Goal: Information Seeking & Learning: Learn about a topic

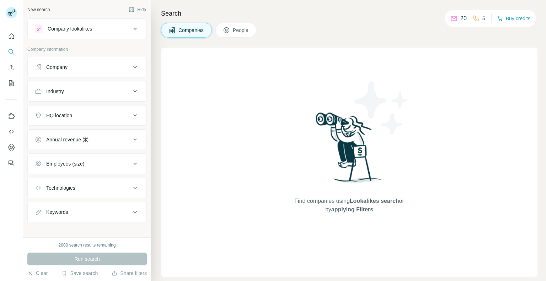
click at [91, 26] on div "Company lookalikes" at bounding box center [70, 28] width 44 height 7
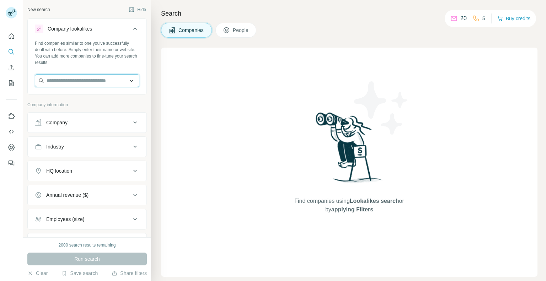
click at [94, 81] on input "text" at bounding box center [87, 80] width 104 height 13
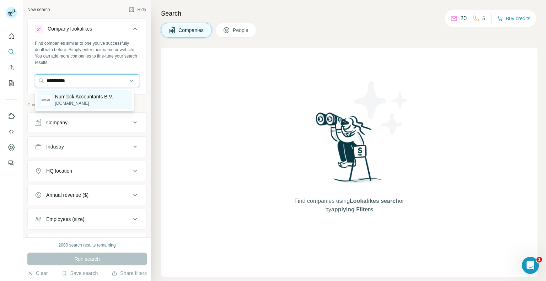
type input "**********"
click at [98, 96] on p "Numlock Accountants B.V." at bounding box center [84, 96] width 58 height 7
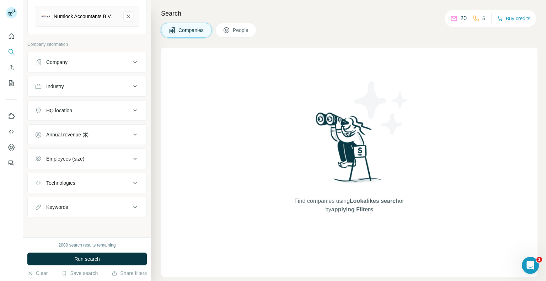
scroll to position [91, 0]
click at [103, 110] on div "HQ location" at bounding box center [83, 110] width 96 height 7
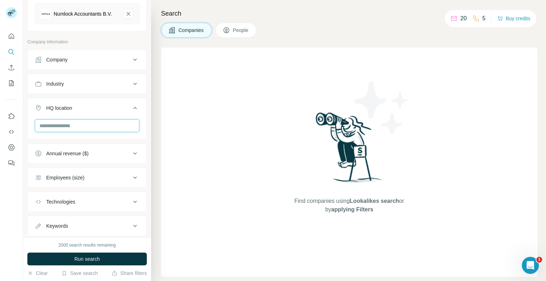
click at [96, 131] on input "text" at bounding box center [87, 125] width 104 height 13
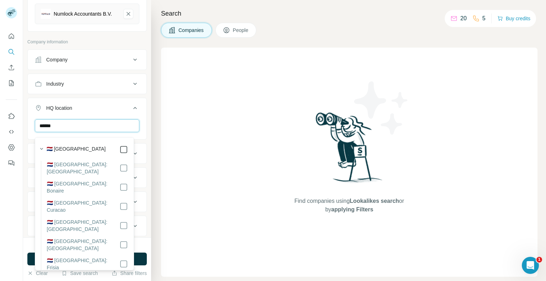
type input "******"
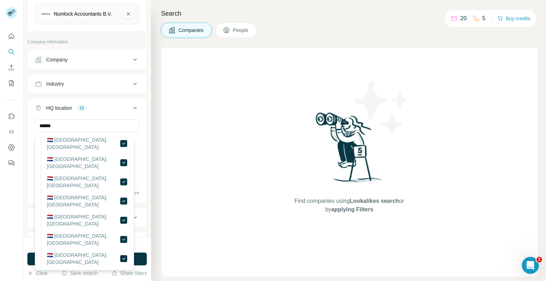
scroll to position [162, 0]
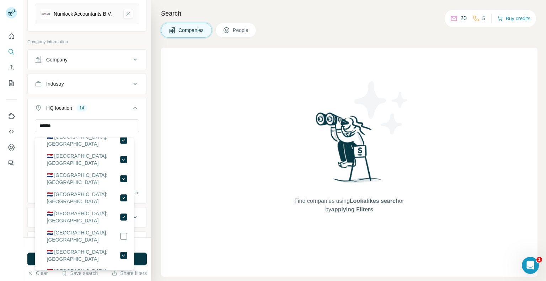
click at [119, 248] on div at bounding box center [123, 255] width 9 height 14
click at [119, 103] on button "HQ location 13" at bounding box center [87, 109] width 119 height 20
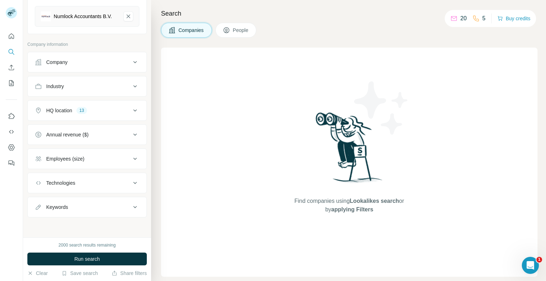
click at [106, 166] on button "Employees (size)" at bounding box center [87, 158] width 119 height 17
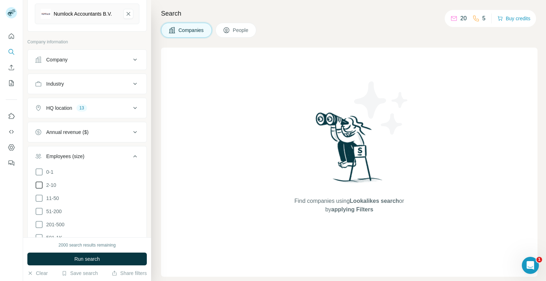
click at [39, 189] on icon at bounding box center [39, 185] width 7 height 7
click at [40, 202] on icon at bounding box center [39, 198] width 9 height 9
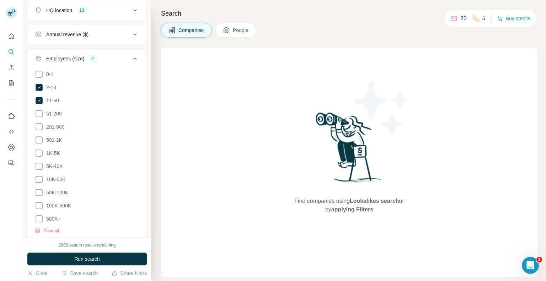
scroll to position [189, 0]
click at [37, 88] on icon at bounding box center [39, 86] width 7 height 7
click at [38, 101] on icon at bounding box center [39, 100] width 7 height 7
click at [118, 59] on div "Employees (size)" at bounding box center [83, 58] width 96 height 7
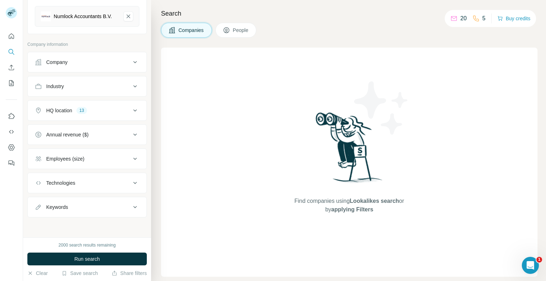
click at [99, 188] on button "Technologies" at bounding box center [87, 182] width 119 height 17
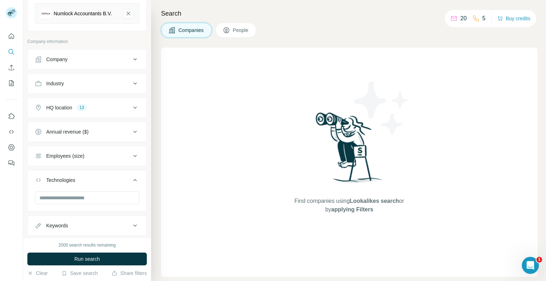
click at [101, 177] on button "Technologies" at bounding box center [87, 182] width 119 height 20
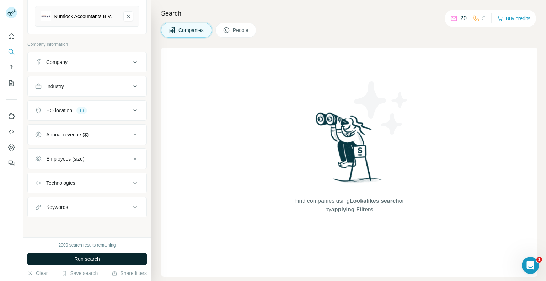
click at [93, 258] on span "Run search" at bounding box center [87, 258] width 26 height 7
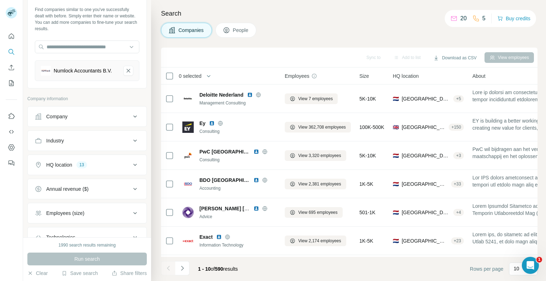
scroll to position [45, 0]
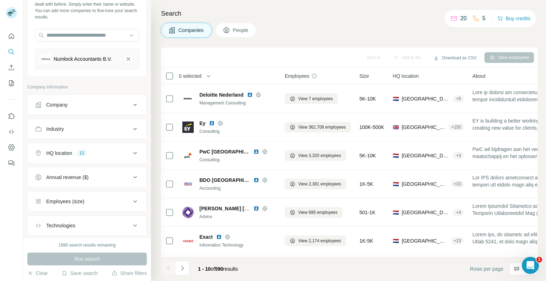
click at [108, 137] on button "Industry" at bounding box center [87, 128] width 119 height 17
click at [99, 63] on div "Numlock Accountants B.V." at bounding box center [83, 58] width 58 height 7
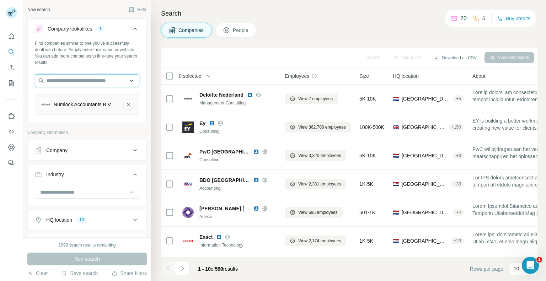
click at [118, 84] on input "text" at bounding box center [87, 80] width 104 height 13
type input "*******"
click at [89, 101] on div "Finnerz finnerz.nl" at bounding box center [85, 99] width 96 height 19
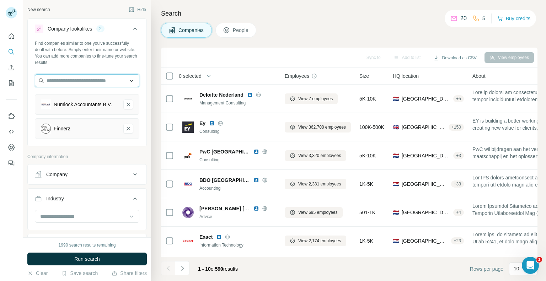
click at [85, 79] on input "text" at bounding box center [87, 80] width 104 height 13
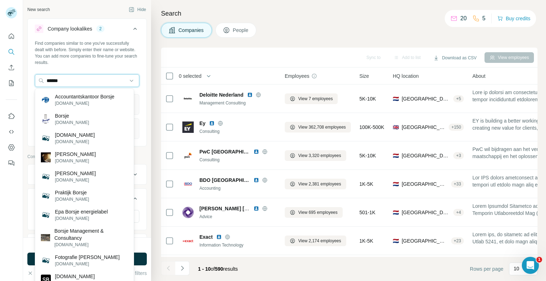
type input "******"
click at [91, 101] on p "accborsje.nl" at bounding box center [84, 103] width 59 height 6
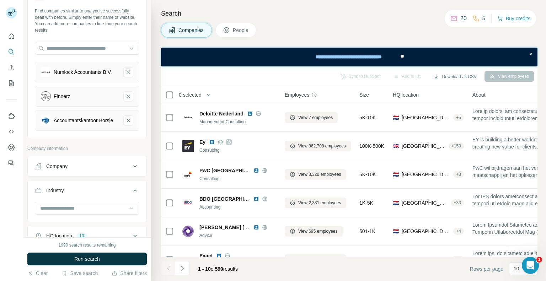
scroll to position [33, 0]
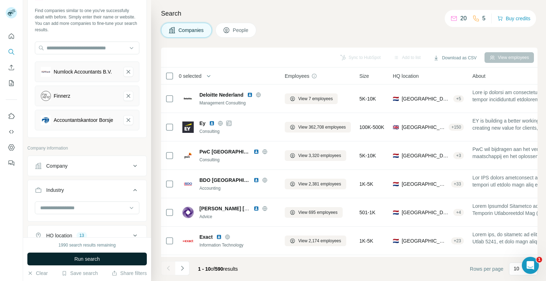
click at [87, 258] on span "Run search" at bounding box center [87, 258] width 26 height 7
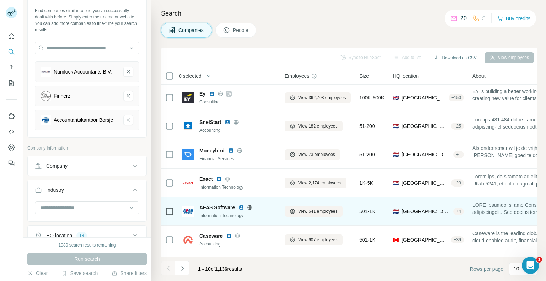
scroll to position [115, 0]
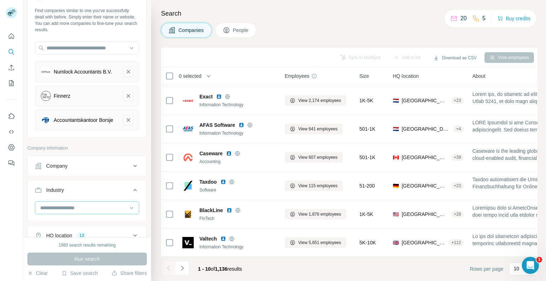
click at [86, 212] on input at bounding box center [83, 208] width 88 height 8
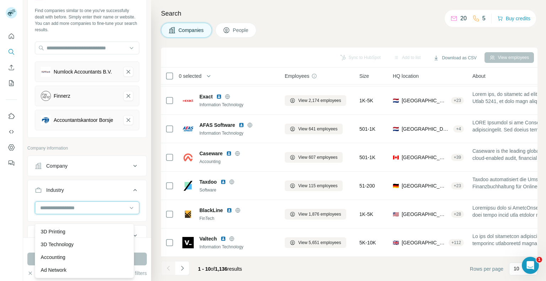
click at [86, 212] on input at bounding box center [83, 208] width 88 height 8
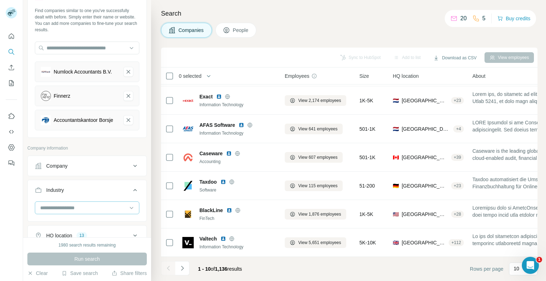
click at [86, 212] on input at bounding box center [83, 208] width 88 height 8
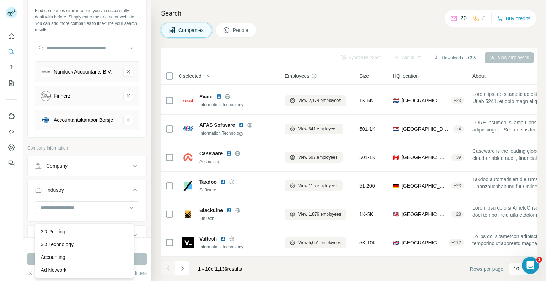
click at [138, 214] on div at bounding box center [87, 210] width 119 height 18
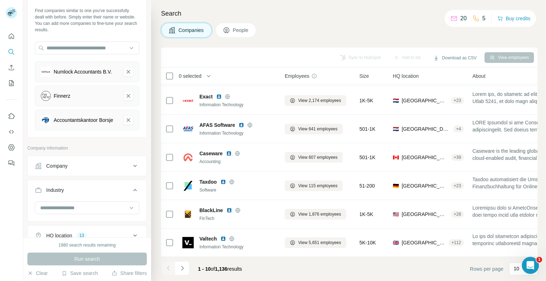
click at [136, 215] on div at bounding box center [87, 210] width 119 height 18
click at [131, 214] on div at bounding box center [87, 207] width 104 height 13
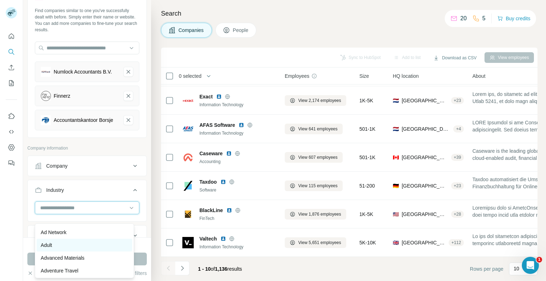
scroll to position [11, 0]
click at [81, 248] on div "Accounting" at bounding box center [84, 245] width 87 height 7
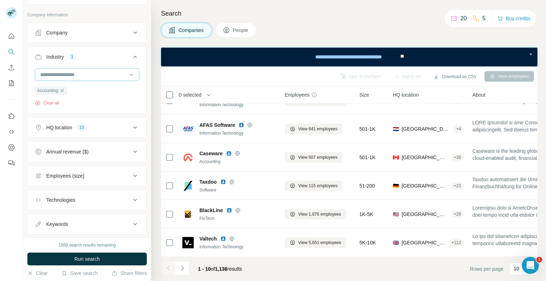
scroll to position [172, 0]
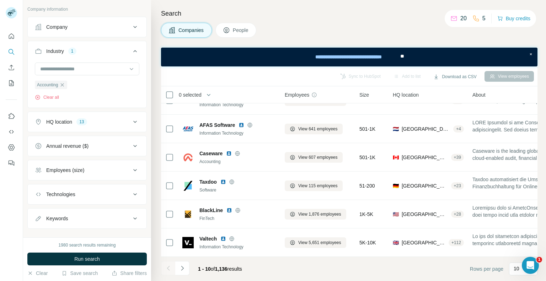
click at [85, 174] on button "Employees (size)" at bounding box center [87, 170] width 119 height 17
click at [33, 206] on div "0-1 2-10 11-50 51-200 201-500 501-1K 1K-5K 5K-10K 10K-50K 50K-100K 100K-500K 50…" at bounding box center [87, 261] width 119 height 159
click at [35, 203] on icon at bounding box center [39, 199] width 9 height 9
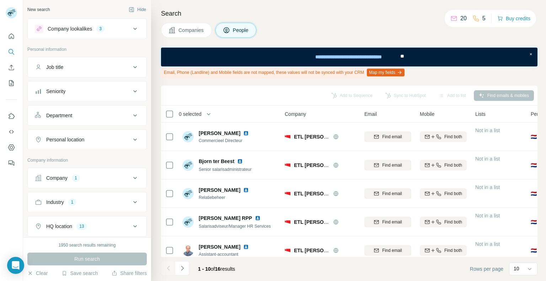
click at [179, 28] on span "Companies" at bounding box center [191, 30] width 26 height 7
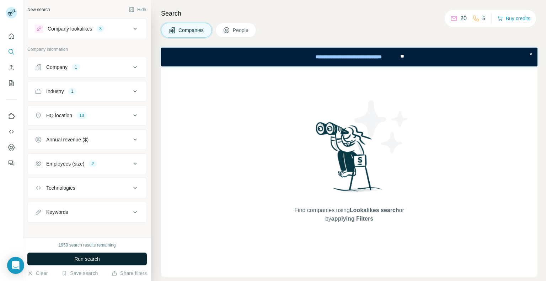
click at [92, 260] on span "Run search" at bounding box center [87, 258] width 26 height 7
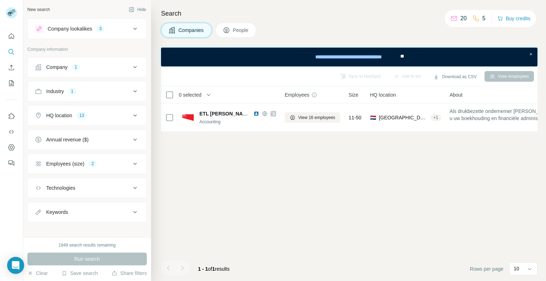
click at [196, 29] on span "Companies" at bounding box center [191, 30] width 26 height 7
click at [119, 66] on div "Company 1" at bounding box center [83, 67] width 96 height 7
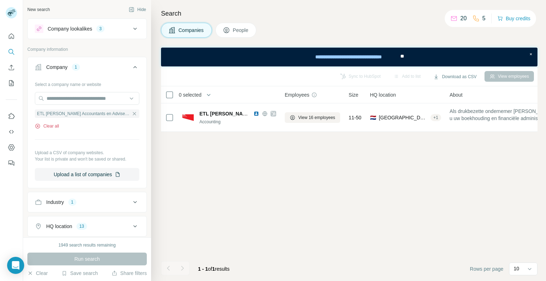
click at [49, 125] on button "Clear all" at bounding box center [47, 126] width 24 height 6
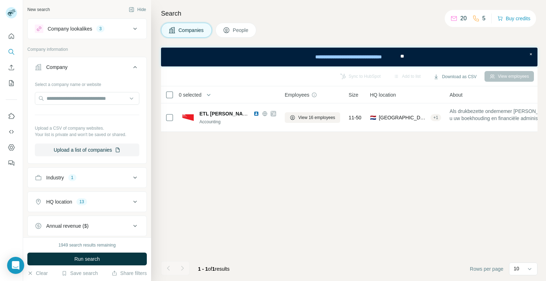
click at [90, 183] on button "Industry 1" at bounding box center [87, 177] width 119 height 17
click at [37, 226] on icon "button" at bounding box center [38, 224] width 6 height 6
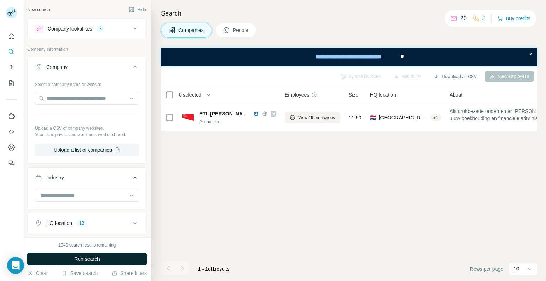
click at [97, 260] on span "Run search" at bounding box center [87, 258] width 26 height 7
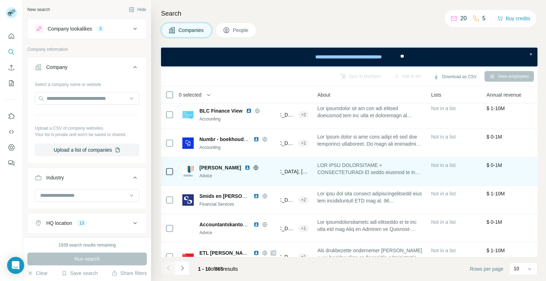
scroll to position [3, 156]
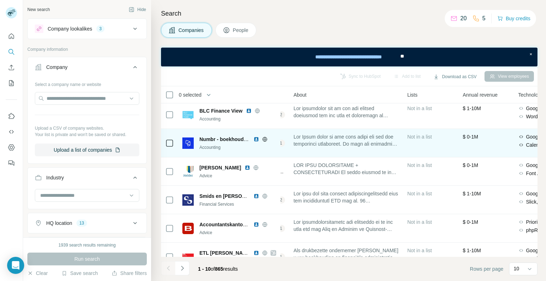
click at [380, 141] on span at bounding box center [345, 140] width 105 height 14
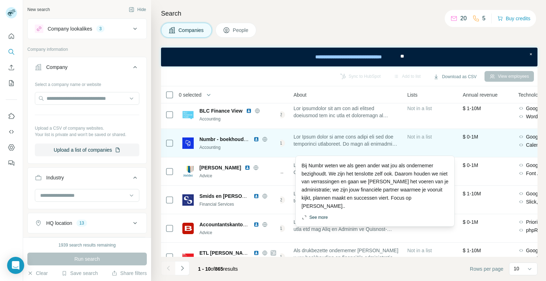
click at [318, 219] on button "See more" at bounding box center [314, 217] width 26 height 6
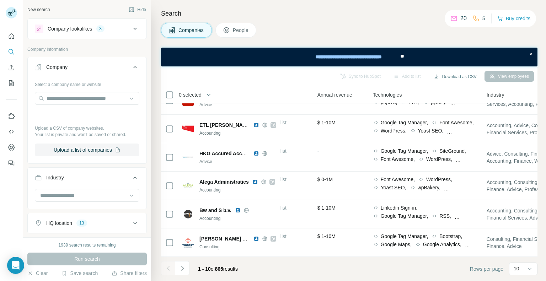
scroll to position [125, 301]
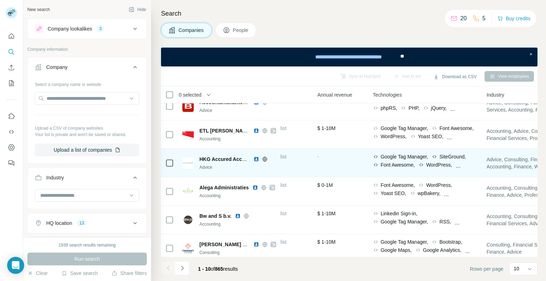
click at [428, 153] on span "Google Tag Manager," at bounding box center [404, 156] width 48 height 7
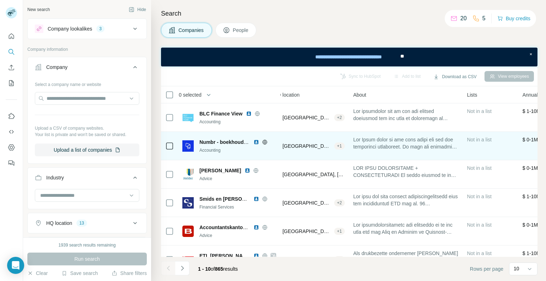
scroll to position [0, 0]
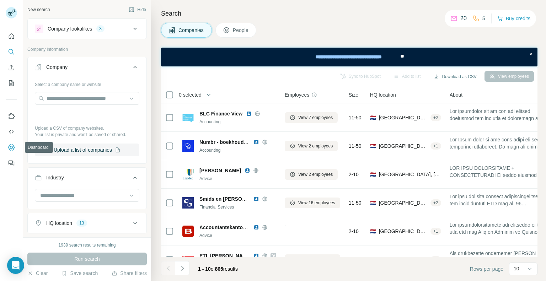
click at [10, 144] on icon "Dashboard" at bounding box center [11, 147] width 6 height 6
click at [12, 71] on button "Enrich CSV" at bounding box center [11, 67] width 11 height 13
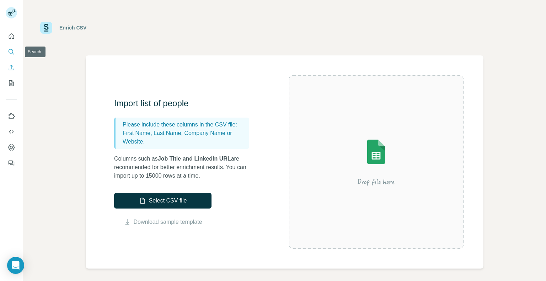
click at [10, 54] on icon "Search" at bounding box center [11, 51] width 7 height 7
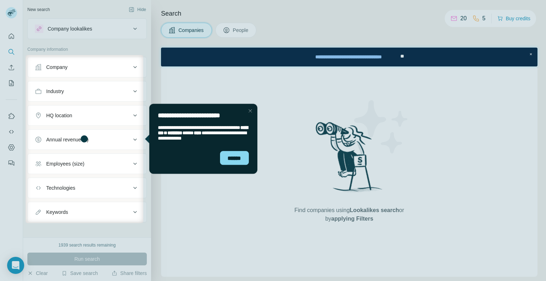
scroll to position [4, 0]
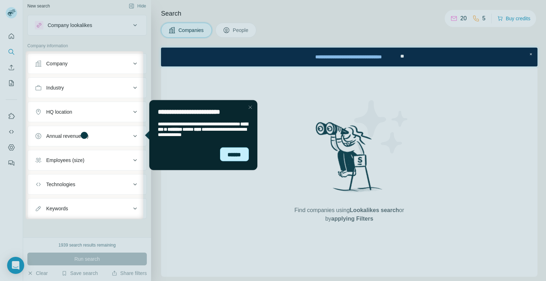
click at [234, 159] on div "******" at bounding box center [234, 154] width 29 height 14
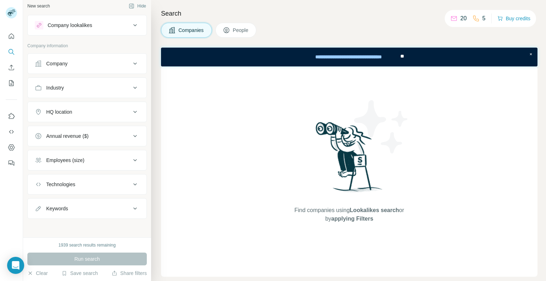
scroll to position [0, 0]
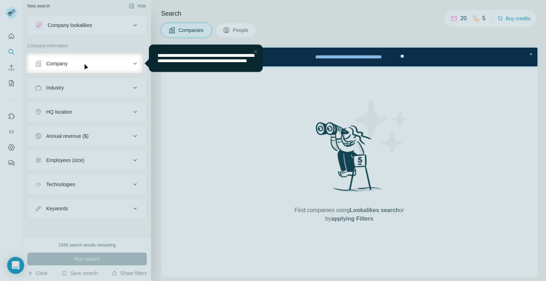
click at [255, 49] on div "Close Step" at bounding box center [255, 51] width 9 height 9
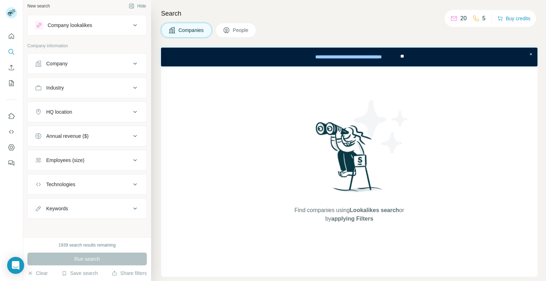
click at [114, 20] on button "Company lookalikes" at bounding box center [87, 25] width 119 height 17
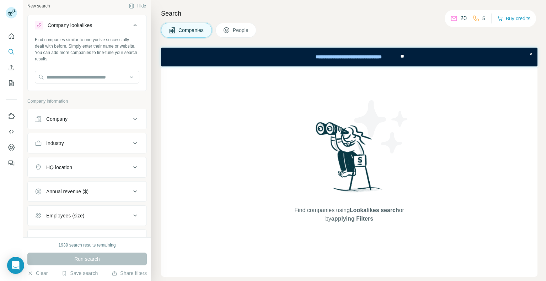
click at [96, 113] on button "Company" at bounding box center [87, 118] width 119 height 17
